Goal: Task Accomplishment & Management: Manage account settings

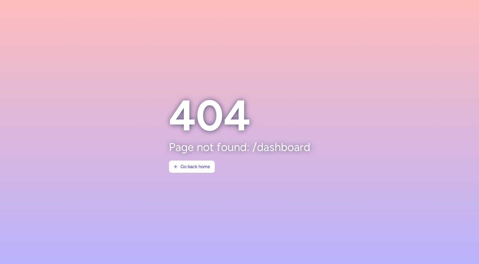
click at [328, 50] on section at bounding box center [239, 132] width 479 height 264
click at [197, 166] on span "Go back home" at bounding box center [195, 166] width 30 height 5
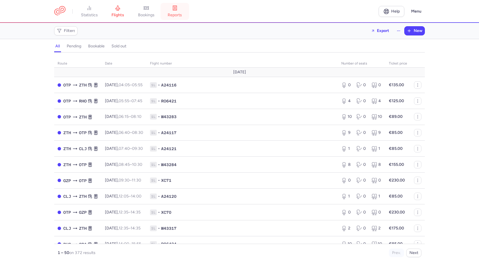
click at [177, 11] on link "reports" at bounding box center [174, 11] width 28 height 13
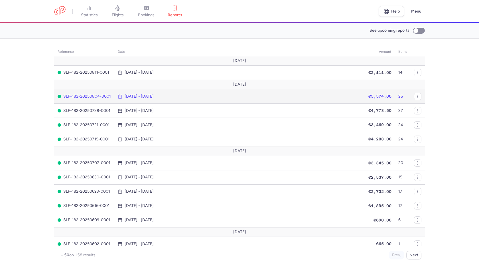
click at [319, 94] on span "[DATE] - [DATE]" at bounding box center [238, 96] width 241 height 5
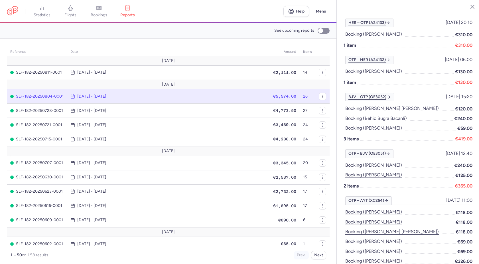
scroll to position [390, 0]
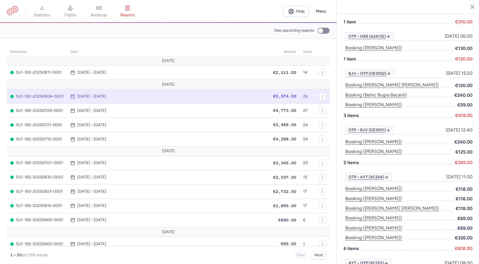
click at [416, 126] on div "OTP – BJV (OE3051) [DATE] 12:40" at bounding box center [407, 130] width 129 height 9
click at [106, 95] on time "[DATE] - [DATE]" at bounding box center [91, 96] width 29 height 5
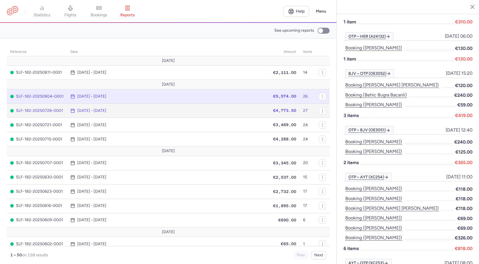
click at [273, 111] on span "€4,773.50" at bounding box center [284, 110] width 23 height 5
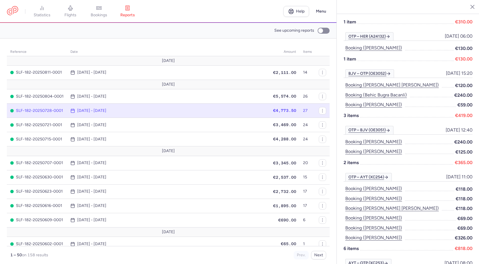
click at [273, 111] on span "€4,773.50" at bounding box center [284, 110] width 23 height 5
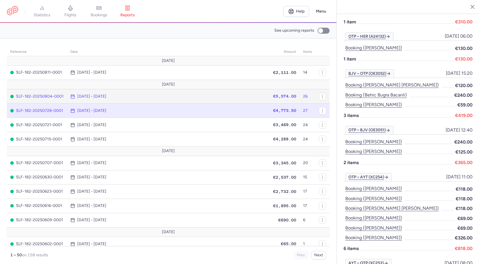
click at [273, 94] on span "€5,574.00" at bounding box center [284, 96] width 23 height 5
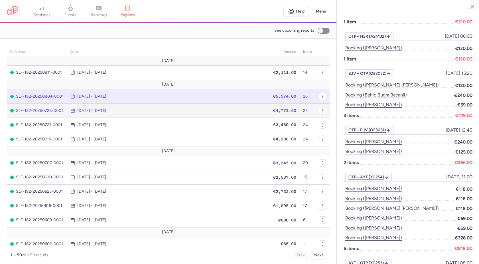
click at [273, 108] on span "€4,773.50" at bounding box center [284, 110] width 23 height 5
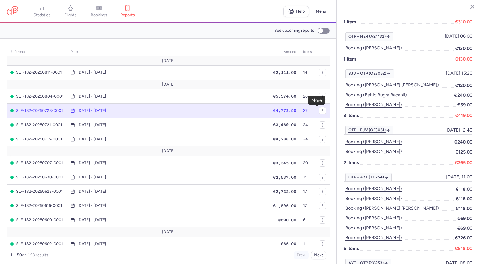
click at [0, 0] on icon "button" at bounding box center [0, 0] width 0 height 0
click at [336, 120] on span "Download report" at bounding box center [355, 118] width 57 height 6
click at [245, 7] on nav "statistics flights bookings reports" at bounding box center [145, 11] width 276 height 13
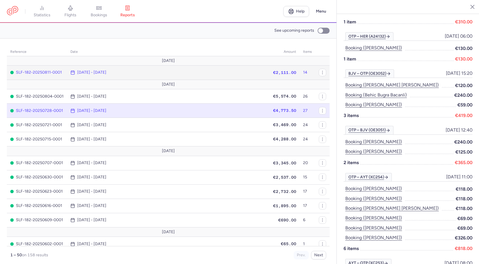
click at [219, 71] on span "[DATE] - [DATE]" at bounding box center [166, 72] width 193 height 5
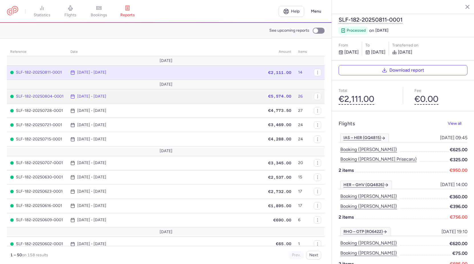
click at [262, 97] on td "€5,574.00" at bounding box center [278, 96] width 32 height 14
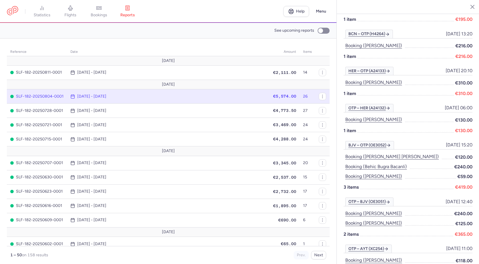
scroll to position [325, 0]
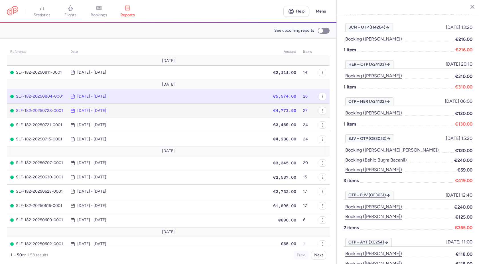
click at [273, 112] on span "€4,773.50" at bounding box center [284, 110] width 23 height 5
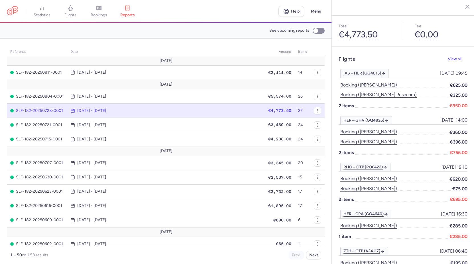
scroll to position [65, 0]
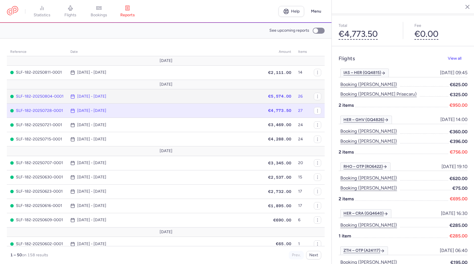
click at [268, 95] on span "€5,574.00" at bounding box center [279, 96] width 23 height 5
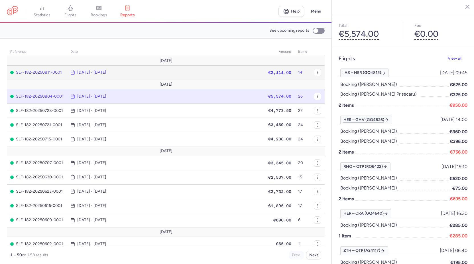
click at [268, 73] on span "€2,111.00" at bounding box center [279, 72] width 23 height 5
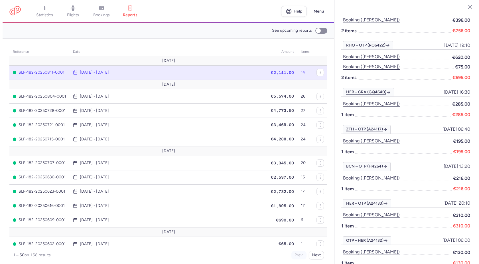
scroll to position [24, 0]
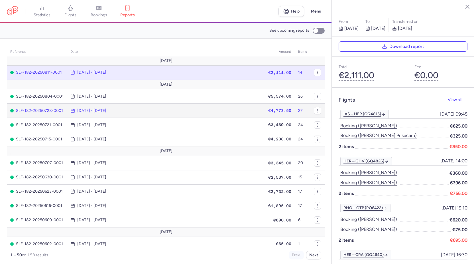
click at [262, 111] on td "€4,773.50" at bounding box center [278, 110] width 32 height 14
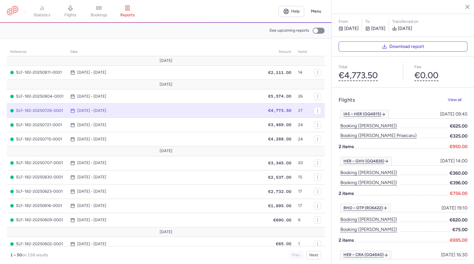
click at [87, 110] on time "[DATE] - [DATE]" at bounding box center [91, 110] width 29 height 5
click at [268, 110] on span "€4,773.50" at bounding box center [279, 110] width 23 height 5
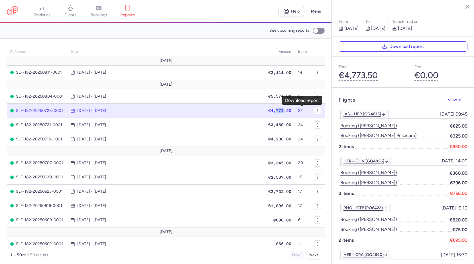
click at [0, 0] on line "button" at bounding box center [0, 0] width 0 height 0
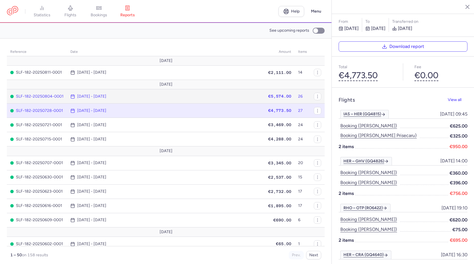
click at [268, 95] on span "€5,574.00" at bounding box center [279, 96] width 23 height 5
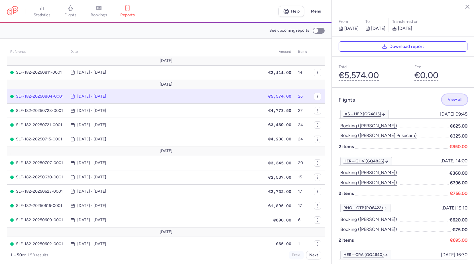
click at [453, 97] on span "View all" at bounding box center [455, 99] width 14 height 4
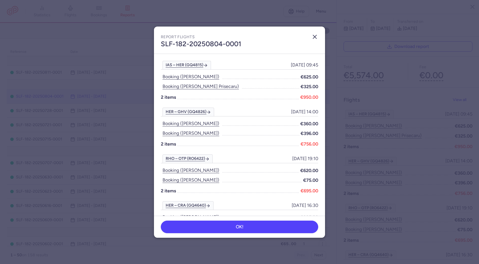
click at [313, 37] on icon "button" at bounding box center [314, 36] width 7 height 7
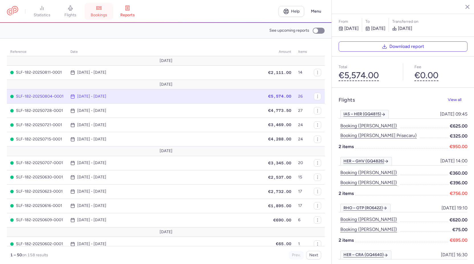
click at [99, 14] on span "bookings" at bounding box center [99, 15] width 17 height 5
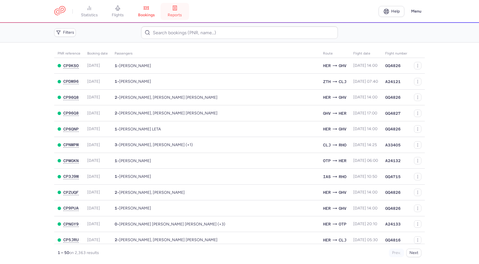
click at [176, 11] on icon at bounding box center [175, 8] width 6 height 6
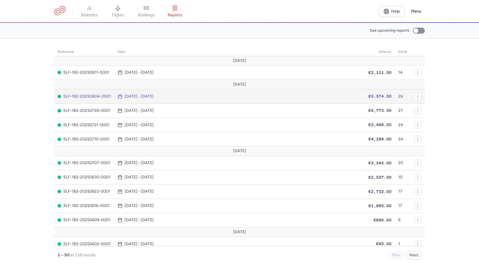
click at [368, 97] on span "€5,574.00" at bounding box center [379, 96] width 23 height 5
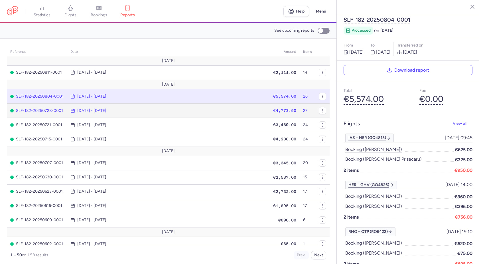
click at [273, 109] on span "€4,773.50" at bounding box center [284, 110] width 23 height 5
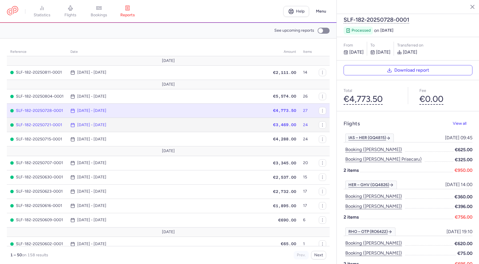
click at [273, 125] on span "€3,469.00" at bounding box center [284, 124] width 23 height 5
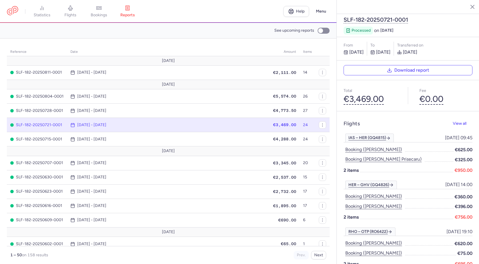
click at [467, 7] on line "button" at bounding box center [467, 6] width 3 height 3
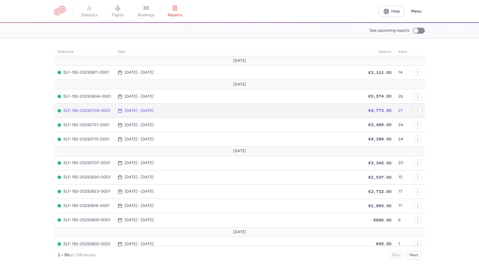
click at [368, 111] on span "€4,773.50" at bounding box center [379, 110] width 23 height 5
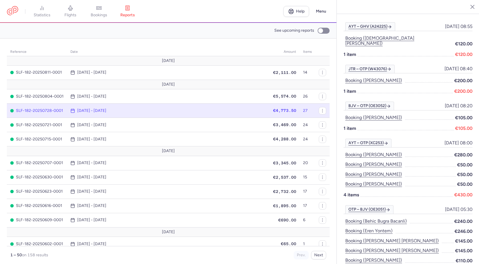
scroll to position [593, 0]
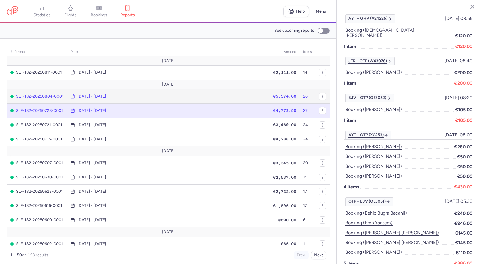
click at [273, 98] on span "€5,574.00" at bounding box center [284, 96] width 23 height 5
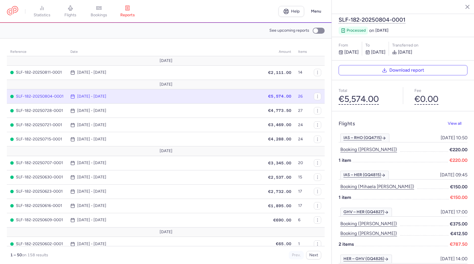
click at [268, 97] on span "€5,574.00" at bounding box center [279, 96] width 23 height 5
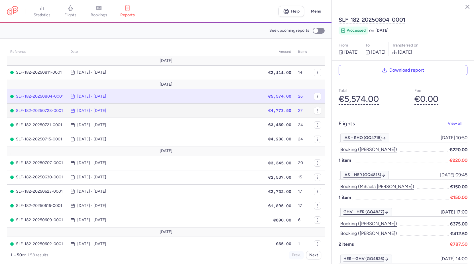
click at [268, 111] on span "€4,773.50" at bounding box center [279, 110] width 23 height 5
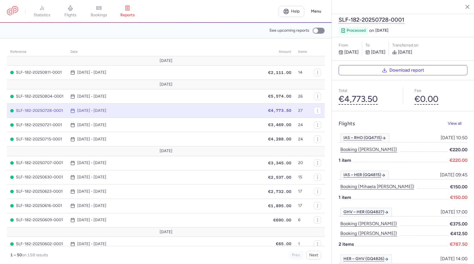
click at [464, 7] on icon "button" at bounding box center [463, 7] width 6 height 6
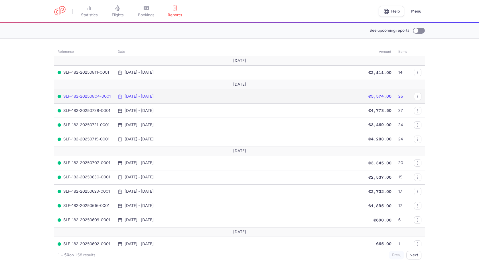
click at [368, 98] on span "€5,574.00" at bounding box center [379, 96] width 23 height 5
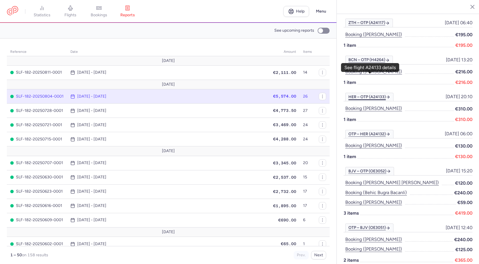
scroll to position [325, 0]
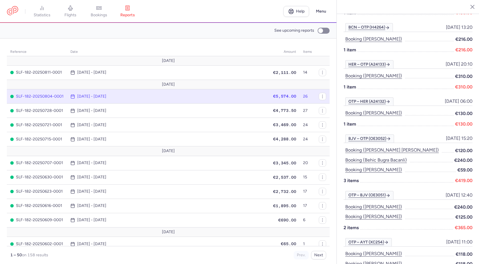
click at [468, 7] on line "button" at bounding box center [467, 6] width 3 height 3
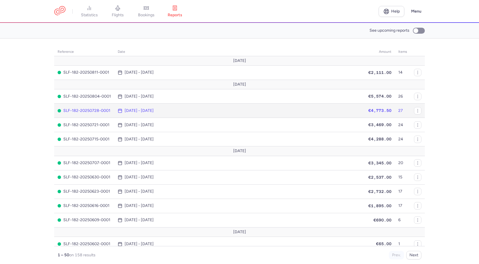
click at [362, 113] on td "€4,773.50" at bounding box center [378, 110] width 32 height 14
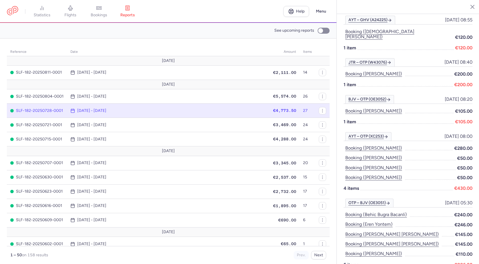
scroll to position [593, 0]
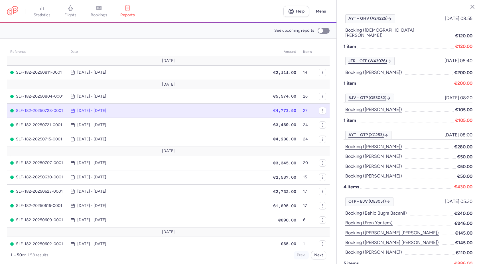
click at [469, 7] on icon "button" at bounding box center [468, 7] width 6 height 6
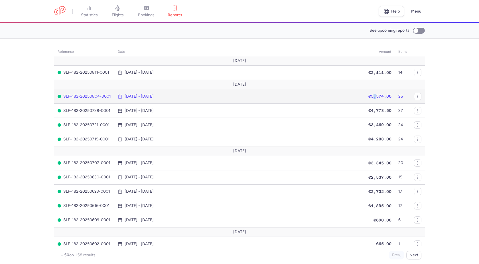
click at [368, 97] on span "€5,574.00" at bounding box center [379, 96] width 23 height 5
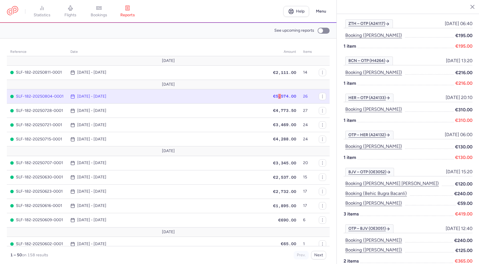
scroll to position [283, 0]
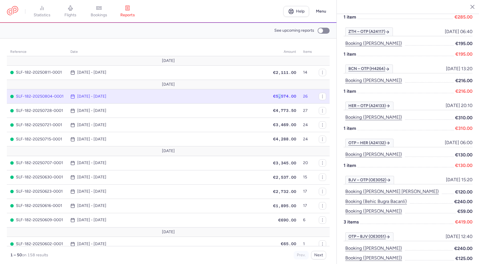
click at [468, 7] on line "button" at bounding box center [467, 6] width 3 height 3
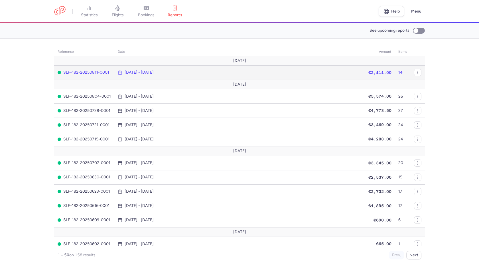
click at [368, 72] on span "€2,111.00" at bounding box center [379, 72] width 23 height 5
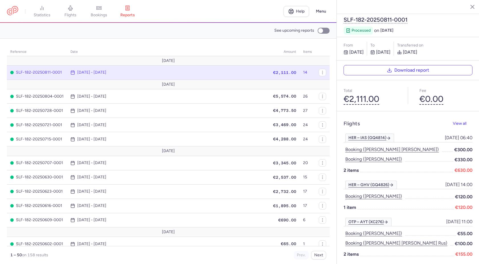
click at [467, 8] on icon "button" at bounding box center [468, 7] width 6 height 6
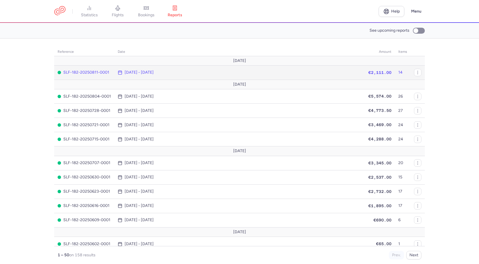
click at [368, 72] on span "€2,111.00" at bounding box center [379, 72] width 23 height 5
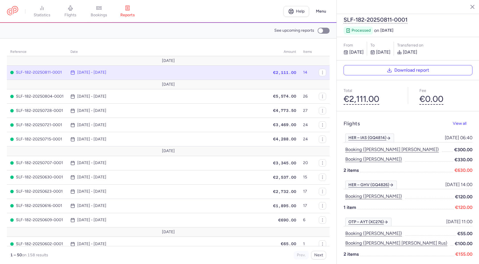
click at [467, 7] on line "button" at bounding box center [467, 6] width 3 height 3
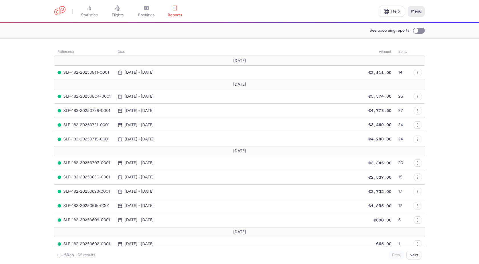
click at [417, 13] on button "Menu" at bounding box center [415, 11] width 17 height 11
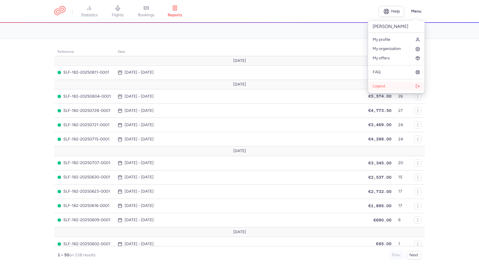
click at [380, 87] on span "Logout" at bounding box center [378, 86] width 13 height 5
